Goal: Task Accomplishment & Management: Manage account settings

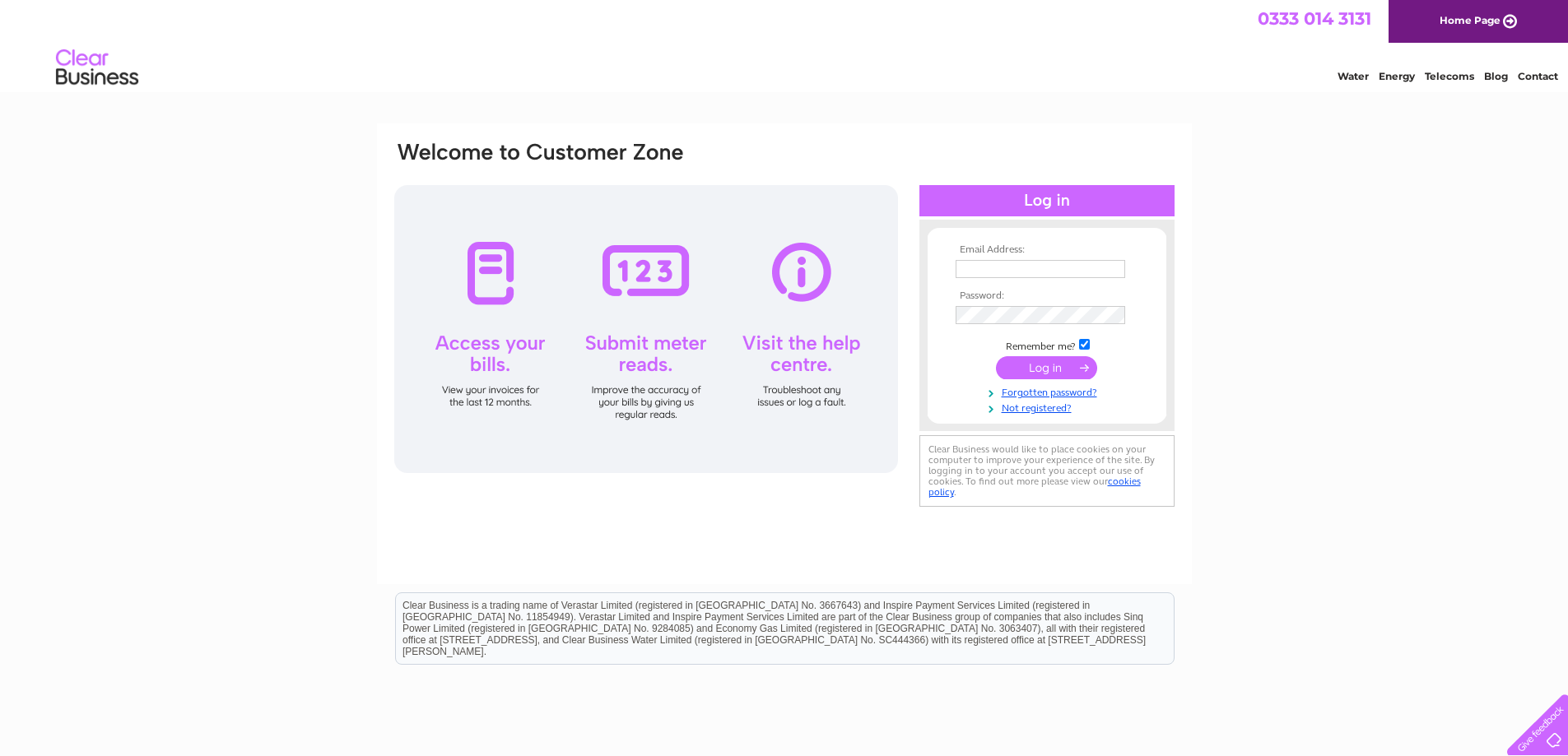
type input "julie@creweindustrial.co.uk"
click at [1062, 368] on input "submit" at bounding box center [1047, 368] width 101 height 23
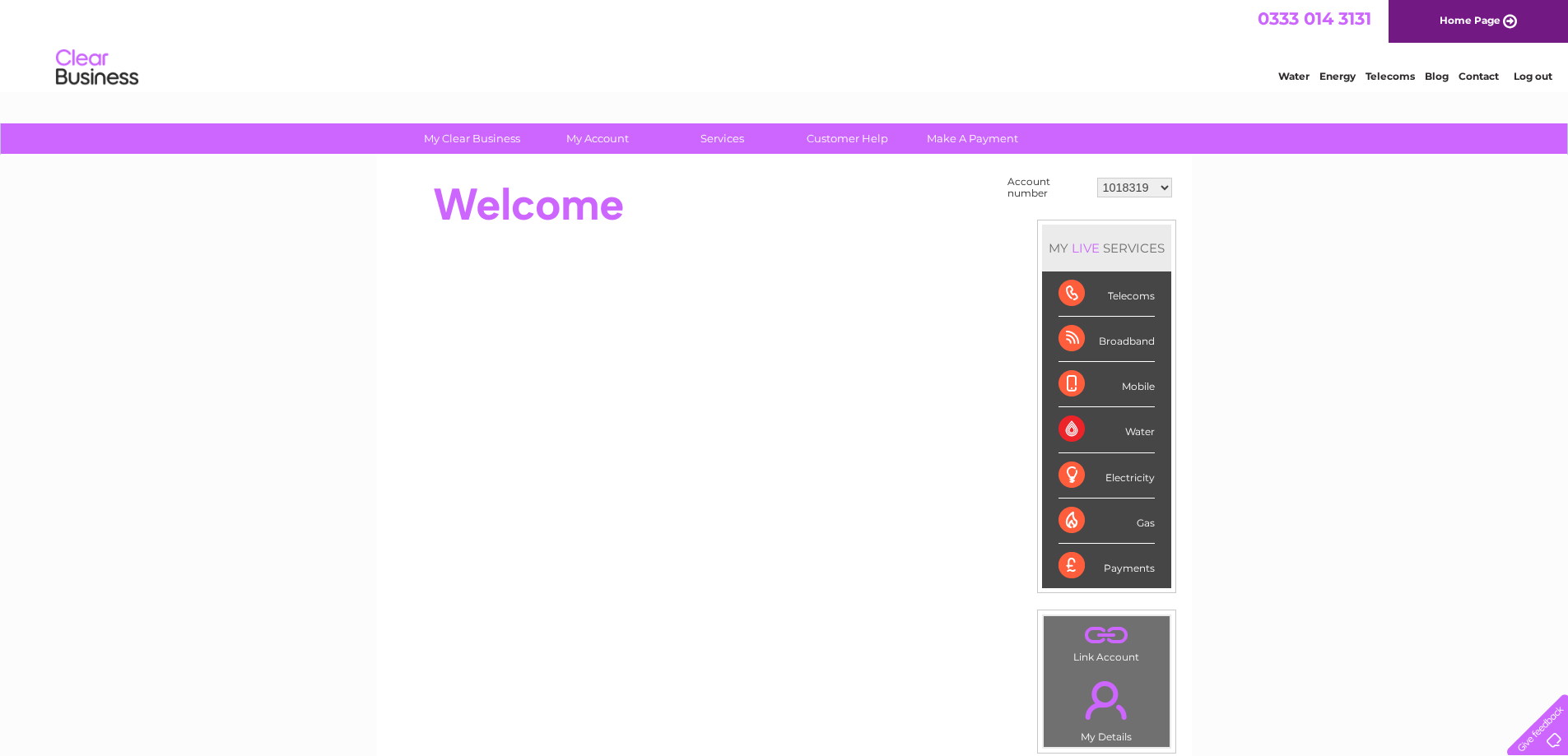
click at [1123, 193] on select "1018319 1018346 1045666 1050345 30282824" at bounding box center [1134, 187] width 75 height 19
select select "1018346"
click at [1097, 177] on select "1018319 1018346 1045666 1050345 30282824" at bounding box center [1134, 187] width 75 height 19
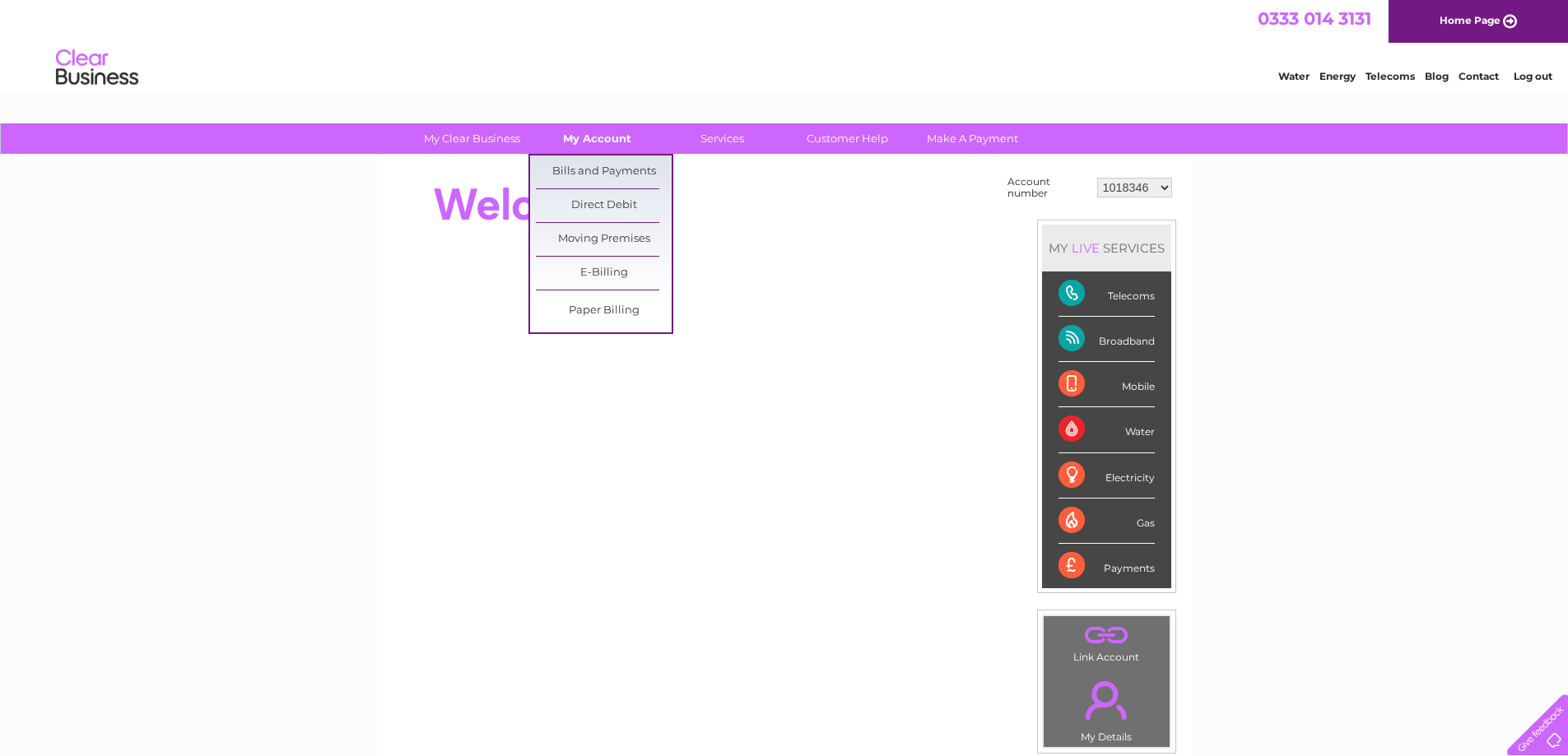
click at [589, 141] on link "My Account" at bounding box center [597, 138] width 136 height 31
click at [594, 176] on link "Bills and Payments" at bounding box center [604, 171] width 136 height 33
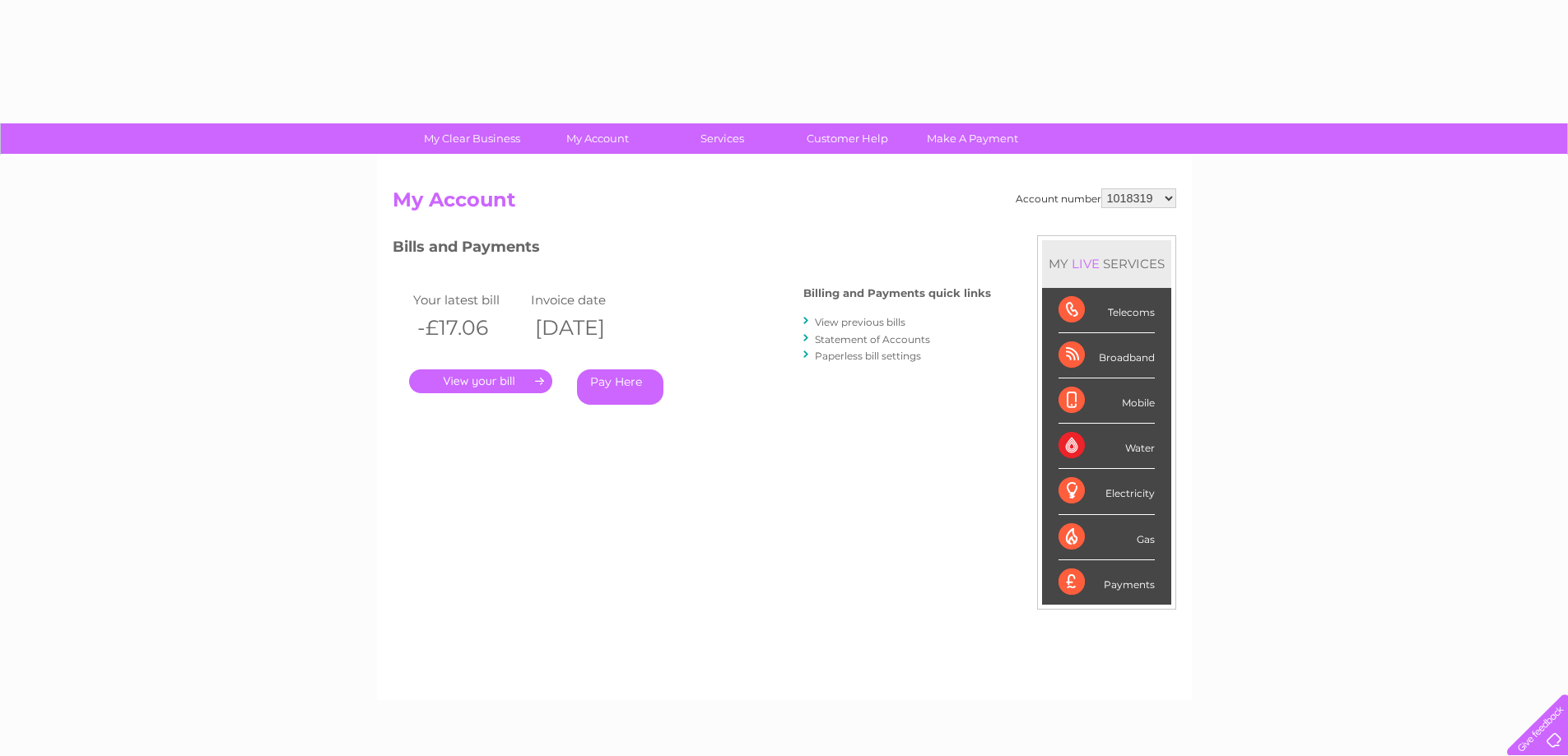
click at [1109, 205] on select "1018319 1018346 1045666 1050345 30282824" at bounding box center [1138, 198] width 75 height 19
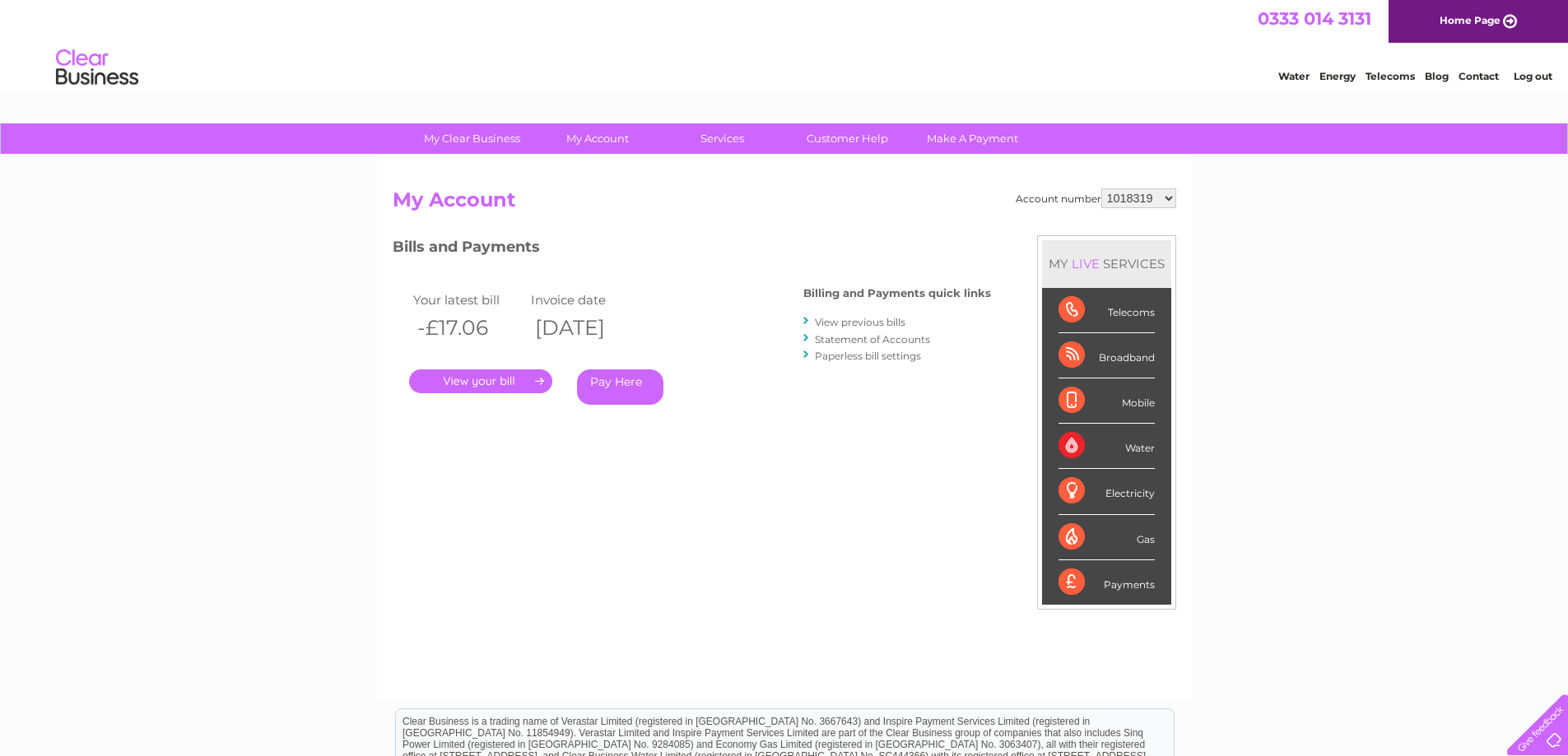
select select "1018346"
click at [1101, 189] on select "1018319 1018346 1045666 1050345 30282824" at bounding box center [1138, 198] width 75 height 19
click at [507, 387] on link "." at bounding box center [481, 381] width 143 height 24
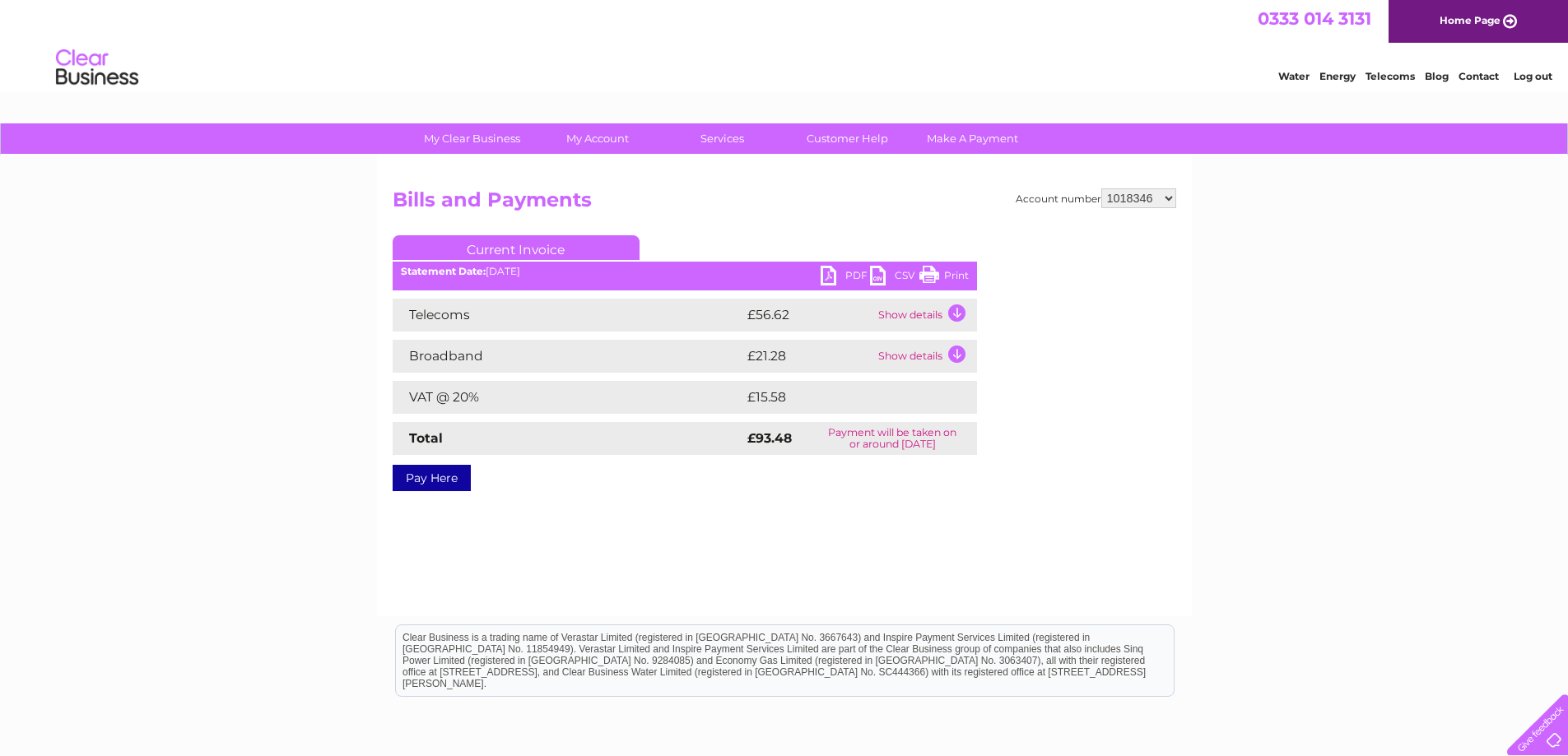
click at [843, 273] on link "PDF" at bounding box center [845, 277] width 49 height 24
click at [838, 275] on link "PDF" at bounding box center [845, 277] width 49 height 24
